Goal: Task Accomplishment & Management: Use online tool/utility

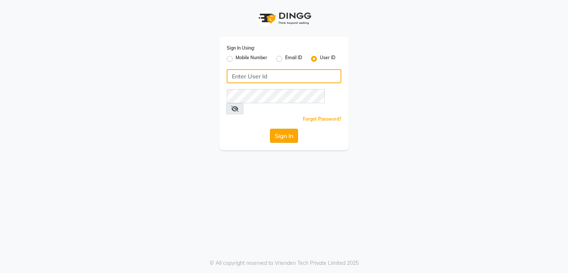
type input "[DEMOGRAPHIC_DATA]"
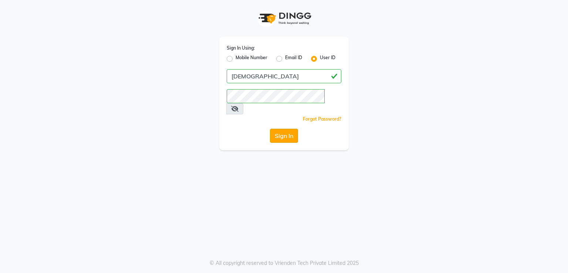
click at [284, 129] on button "Sign In" at bounding box center [284, 136] width 28 height 14
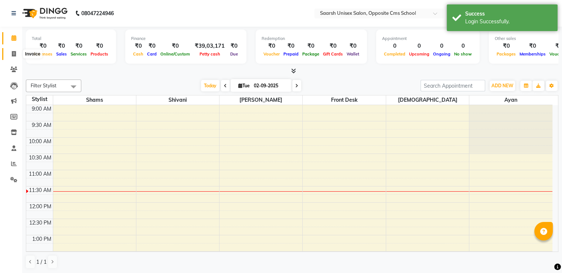
click at [13, 53] on icon at bounding box center [14, 54] width 4 height 6
select select "service"
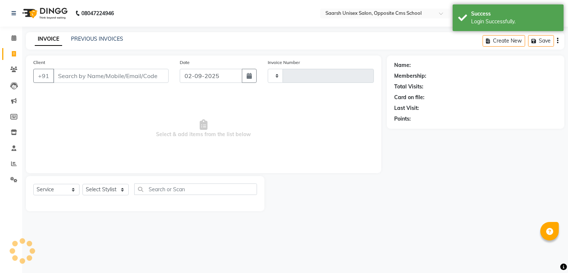
type input "2043"
select select "3962"
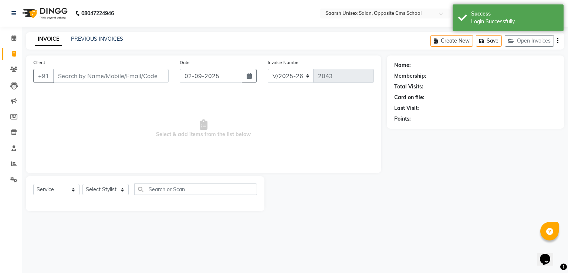
click at [88, 76] on input "Client" at bounding box center [110, 76] width 115 height 14
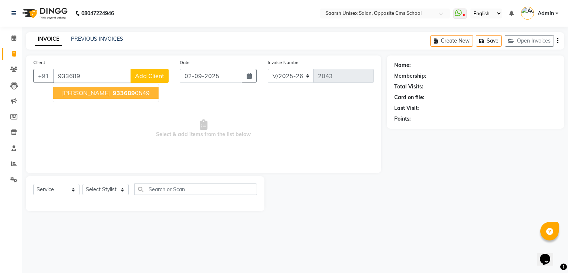
click at [113, 92] on span "933689" at bounding box center [124, 92] width 22 height 7
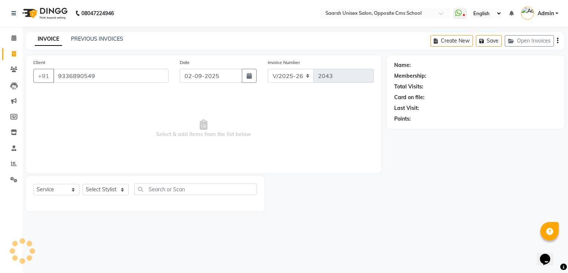
type input "9336890549"
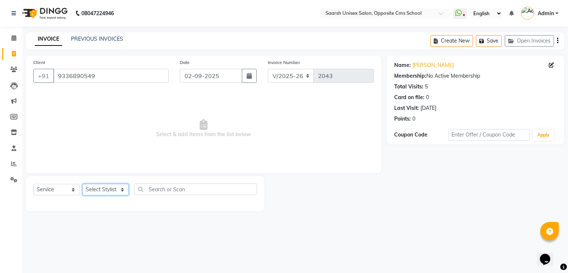
click at [112, 187] on select "Select Stylist [PERSON_NAME] Front Desk [PERSON_NAME] [PERSON_NAME] [PERSON_NAM…" at bounding box center [105, 189] width 46 height 11
select select "20644"
click at [82, 184] on select "Select Stylist [PERSON_NAME] Front Desk [PERSON_NAME] [PERSON_NAME] [PERSON_NAM…" at bounding box center [105, 189] width 46 height 11
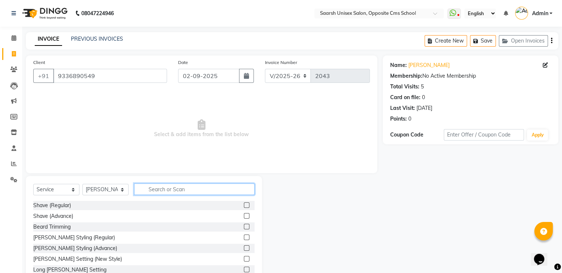
click at [199, 189] on input "text" at bounding box center [194, 188] width 121 height 11
type input "eye"
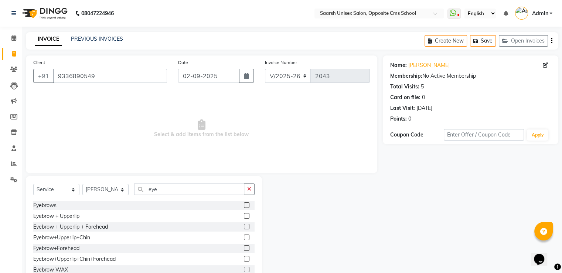
click at [244, 214] on label at bounding box center [247, 216] width 6 height 6
click at [244, 214] on input "checkbox" at bounding box center [246, 216] width 5 height 5
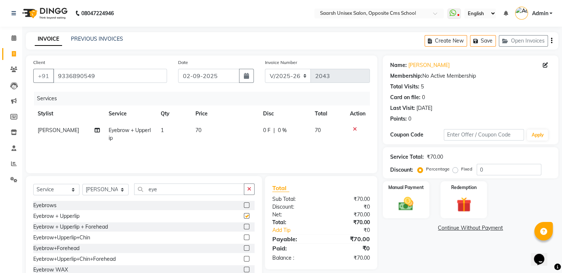
checkbox input "false"
click at [396, 195] on img at bounding box center [406, 204] width 25 height 18
click at [478, 227] on span "CASH" at bounding box center [477, 228] width 16 height 9
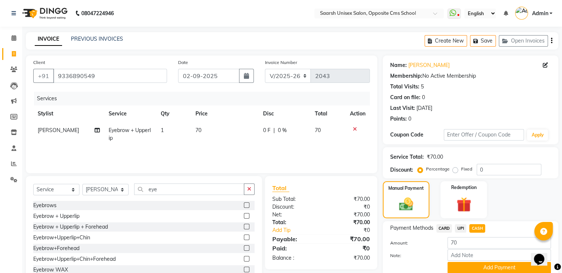
scroll to position [30, 0]
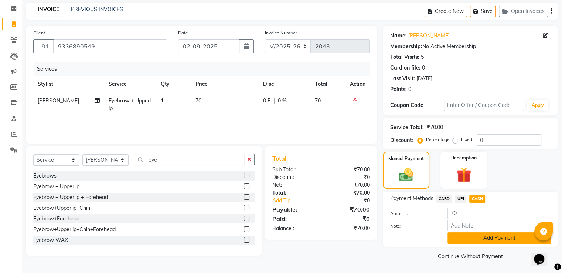
click at [480, 239] on button "Add Payment" at bounding box center [500, 237] width 104 height 11
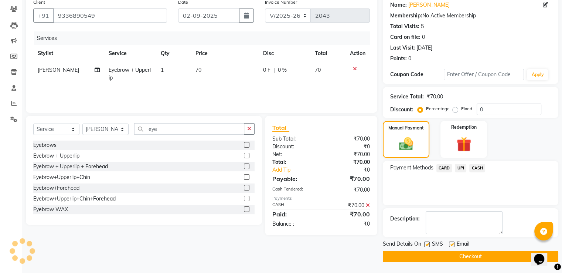
scroll to position [60, 0]
click at [478, 255] on button "Checkout" at bounding box center [471, 256] width 176 height 11
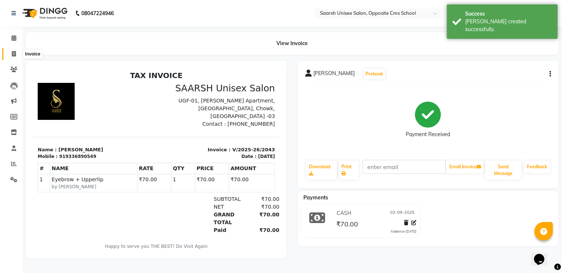
click at [10, 52] on span at bounding box center [13, 54] width 13 height 9
select select "service"
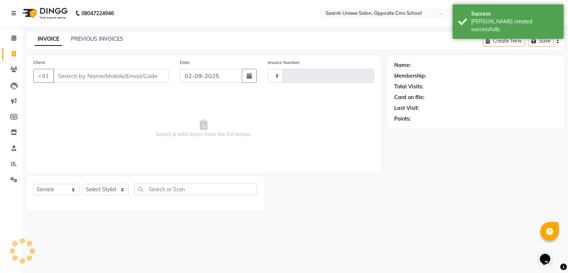
type input "2044"
select select "3962"
click at [86, 73] on input "Client" at bounding box center [110, 76] width 115 height 14
click at [86, 75] on input "Client" at bounding box center [110, 76] width 115 height 14
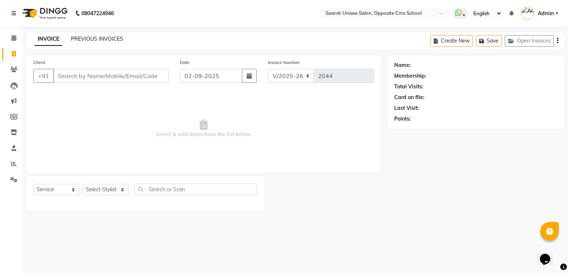
click at [101, 40] on link "PREVIOUS INVOICES" at bounding box center [97, 38] width 52 height 7
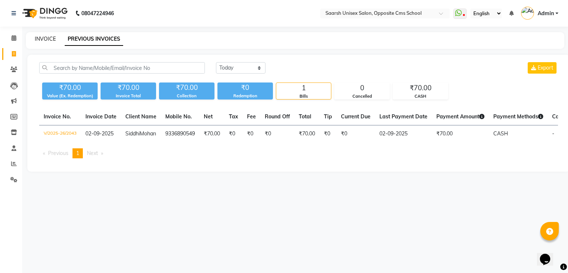
click at [39, 38] on link "INVOICE" at bounding box center [45, 38] width 21 height 7
select select "service"
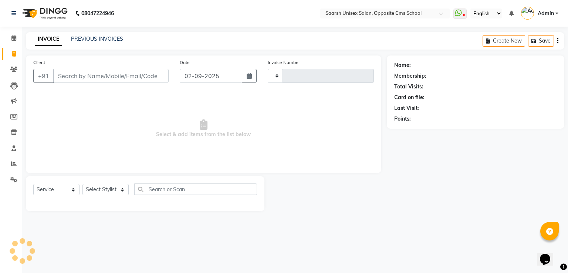
type input "2044"
select select "3962"
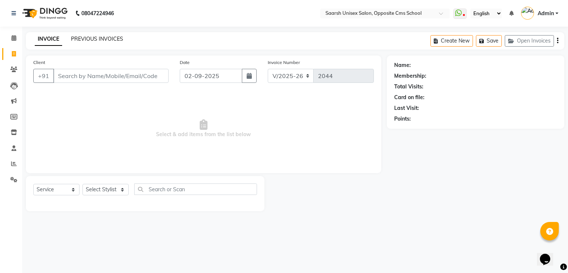
click at [104, 39] on link "PREVIOUS INVOICES" at bounding box center [97, 38] width 52 height 7
